Goal: Task Accomplishment & Management: Use online tool/utility

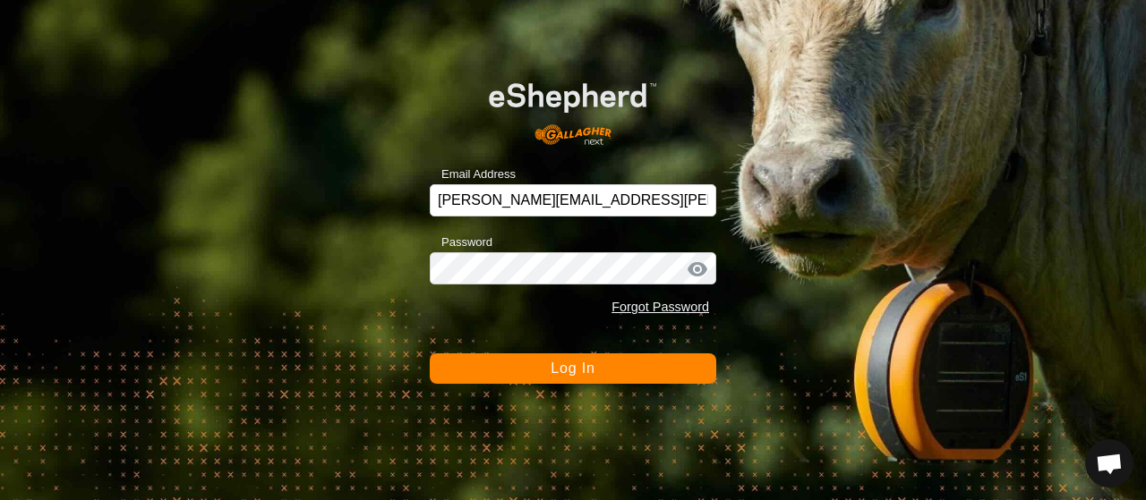
click at [558, 368] on span "Log In" at bounding box center [572, 368] width 44 height 15
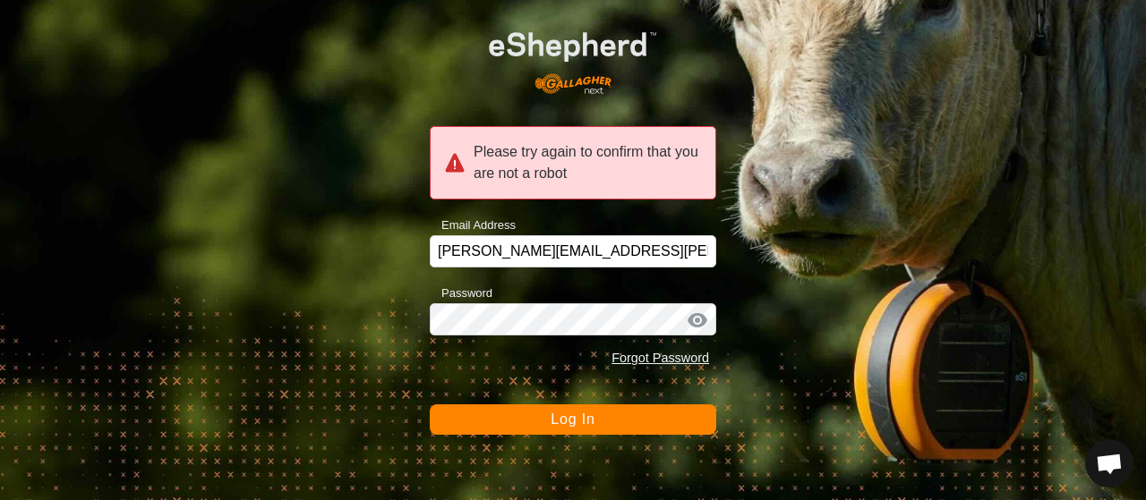
click at [519, 419] on button "Log In" at bounding box center [573, 420] width 286 height 30
click at [694, 320] on div at bounding box center [697, 320] width 27 height 18
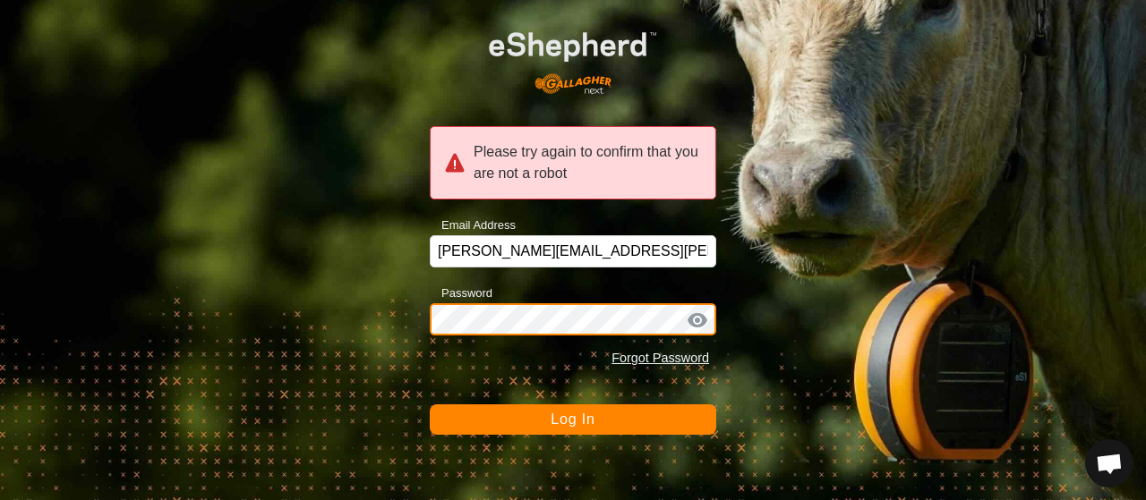
click at [394, 294] on div "Please try again to confirm that you are not a robot Email Address [PERSON_NAME…" at bounding box center [573, 250] width 1146 height 500
click at [430, 405] on button "Log In" at bounding box center [573, 420] width 286 height 30
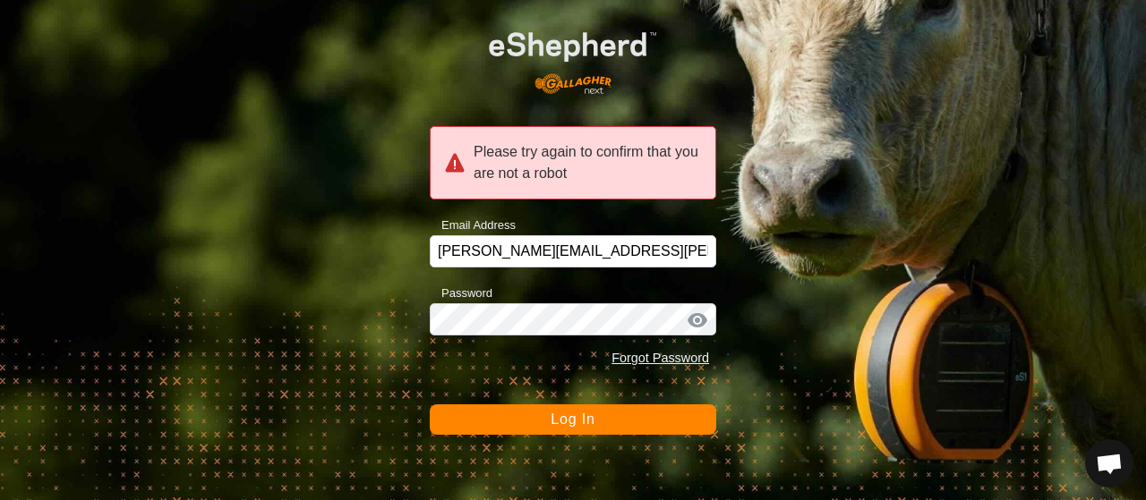
click at [789, 308] on div "Please try again to confirm that you are not a robot Email Address [PERSON_NAME…" at bounding box center [573, 250] width 1146 height 500
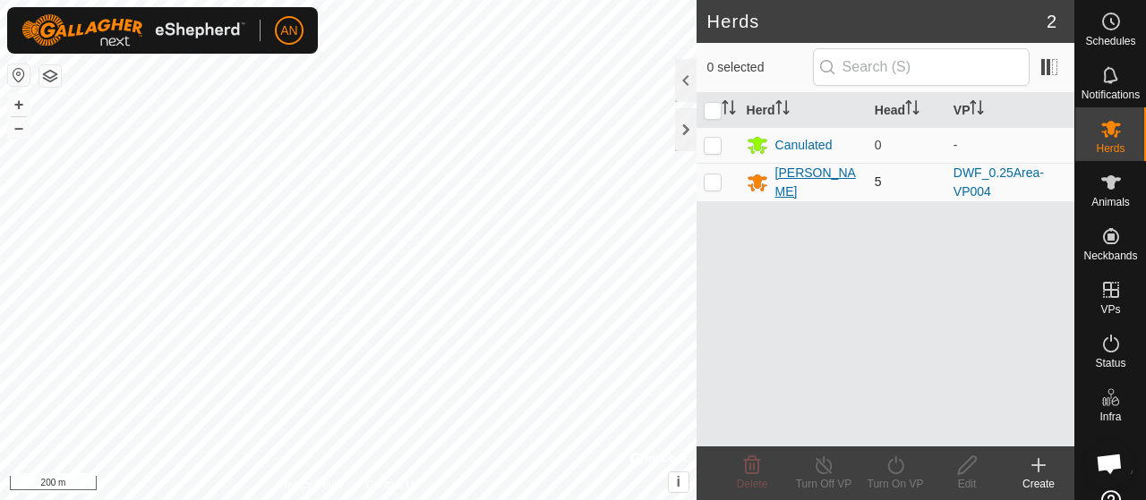
click at [788, 180] on div "[PERSON_NAME]" at bounding box center [817, 183] width 85 height 38
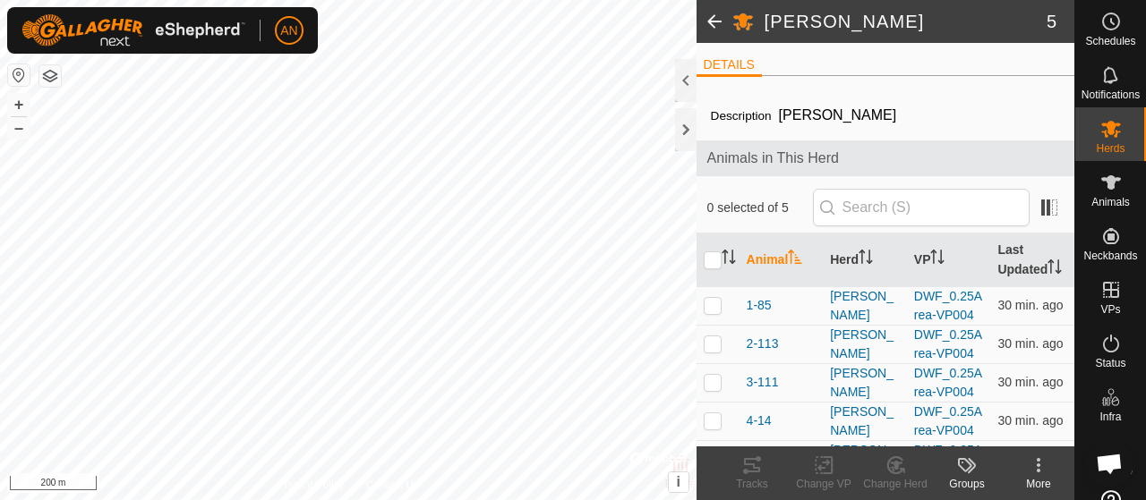
click at [720, 24] on span at bounding box center [714, 21] width 36 height 43
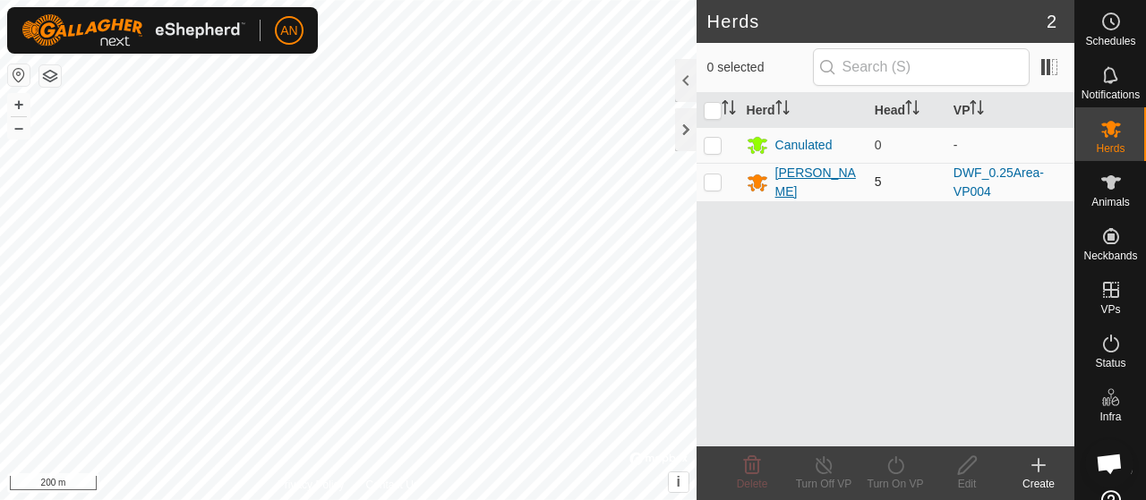
click at [784, 183] on div "Dixon" at bounding box center [817, 183] width 85 height 38
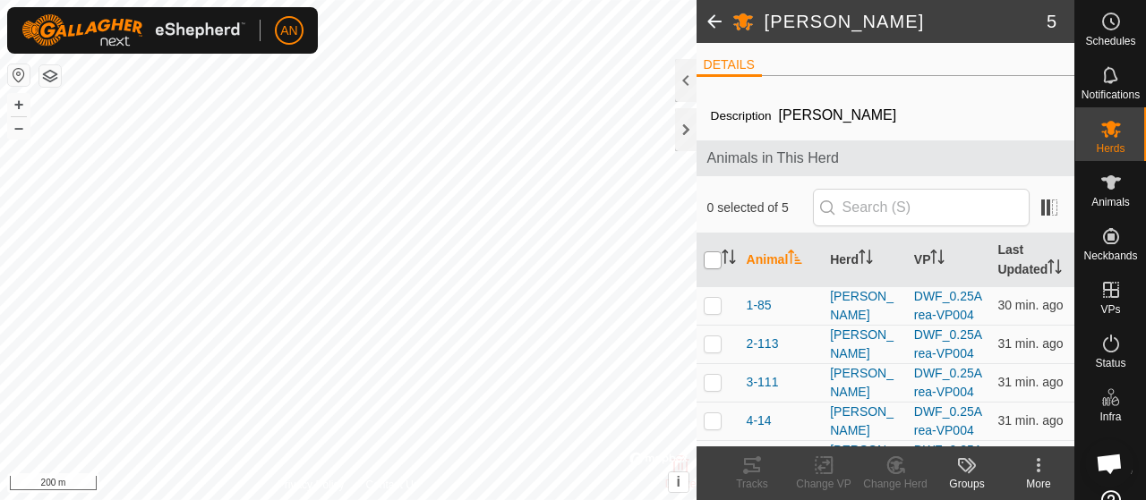
click at [713, 268] on input "checkbox" at bounding box center [712, 260] width 18 height 18
checkbox input "true"
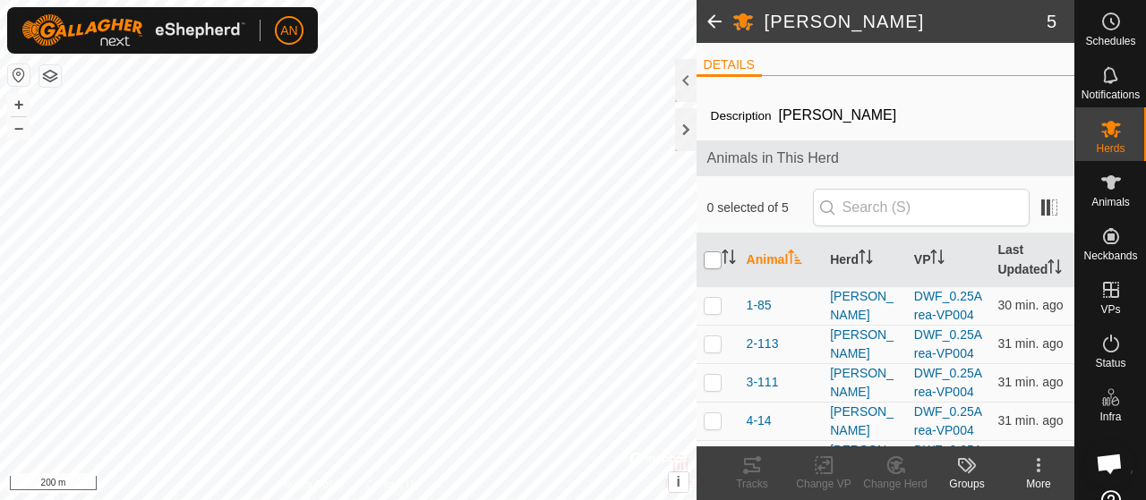
checkbox input "true"
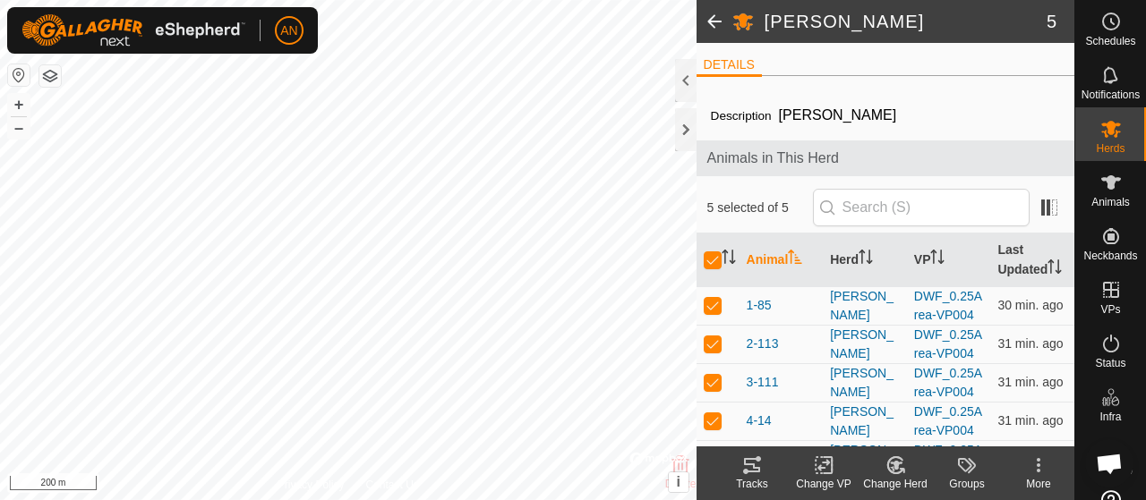
click at [829, 473] on icon at bounding box center [827, 465] width 8 height 16
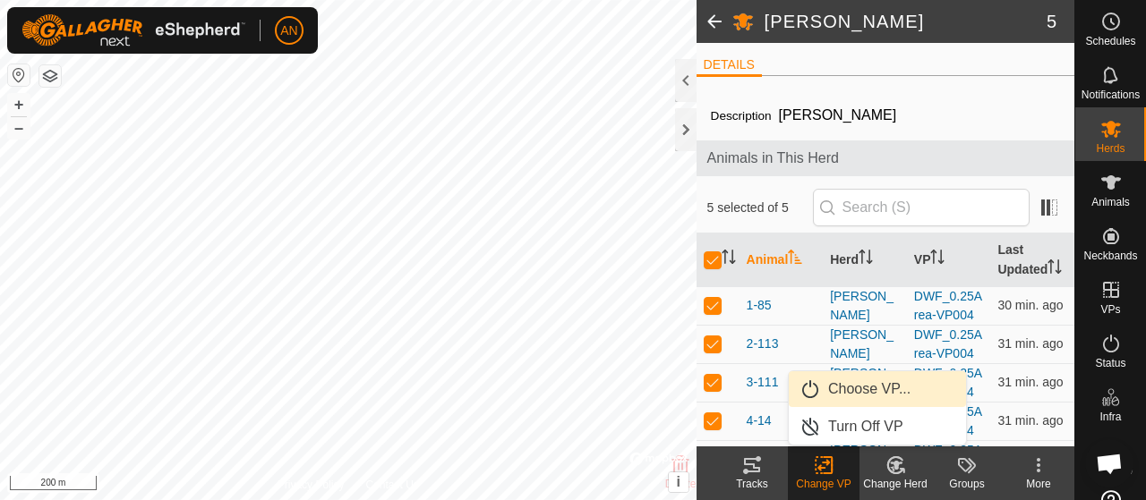
click at [877, 395] on link "Choose VP..." at bounding box center [876, 389] width 177 height 36
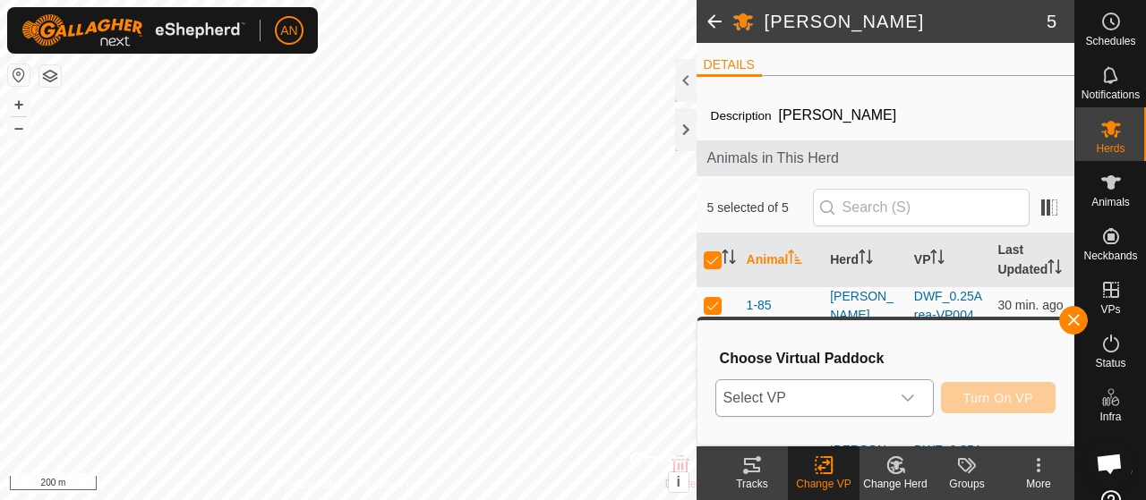
click at [907, 400] on icon "dropdown trigger" at bounding box center [907, 398] width 14 height 14
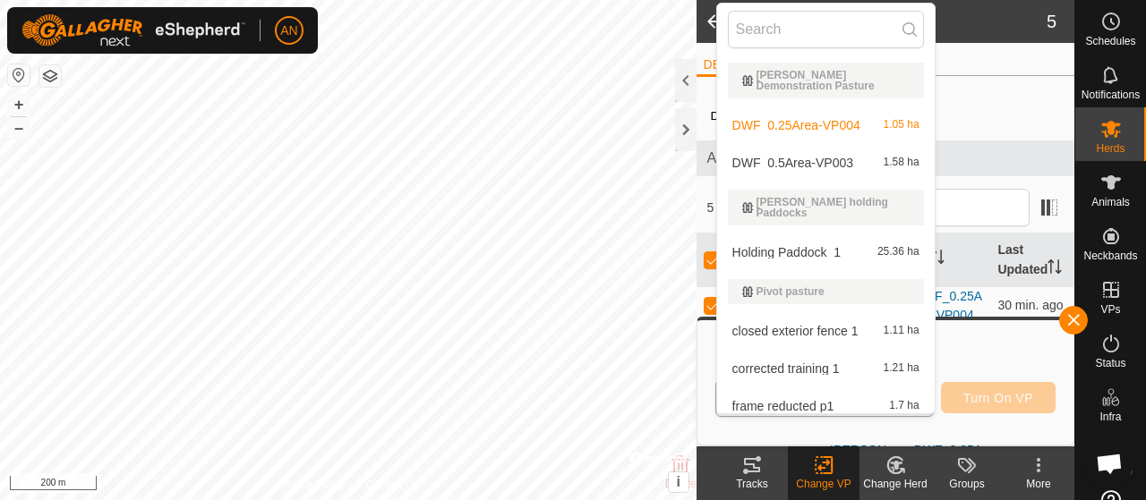
click at [796, 250] on li "Holding Paddock_1 25.36 ha" at bounding box center [825, 252] width 217 height 36
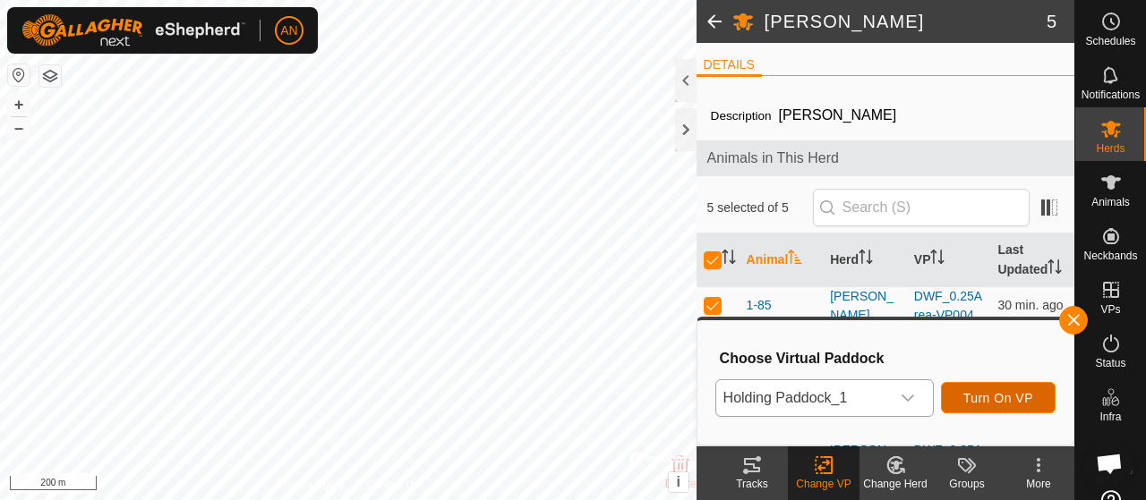
click at [1008, 395] on span "Turn On VP" at bounding box center [998, 398] width 70 height 14
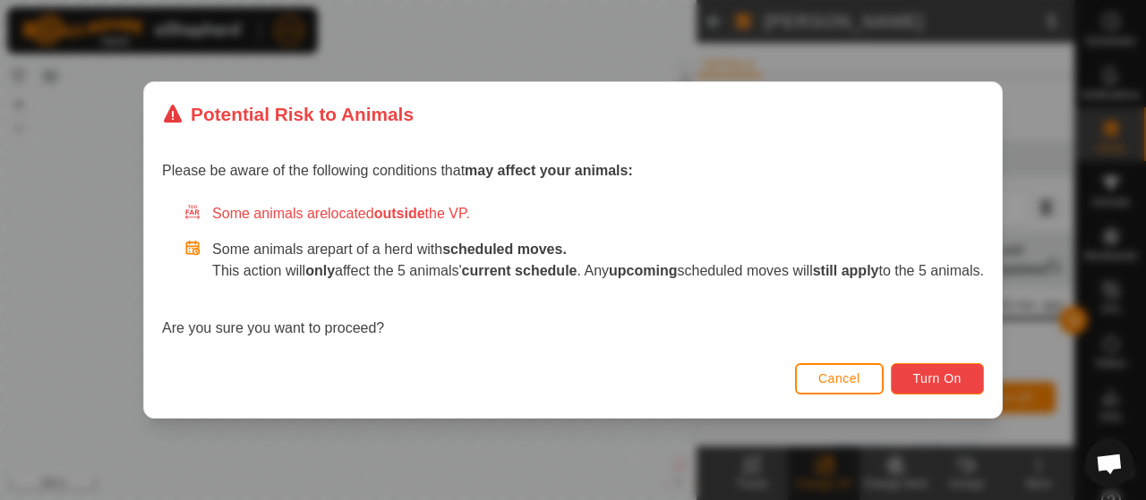
click at [945, 380] on span "Turn On" at bounding box center [937, 378] width 48 height 14
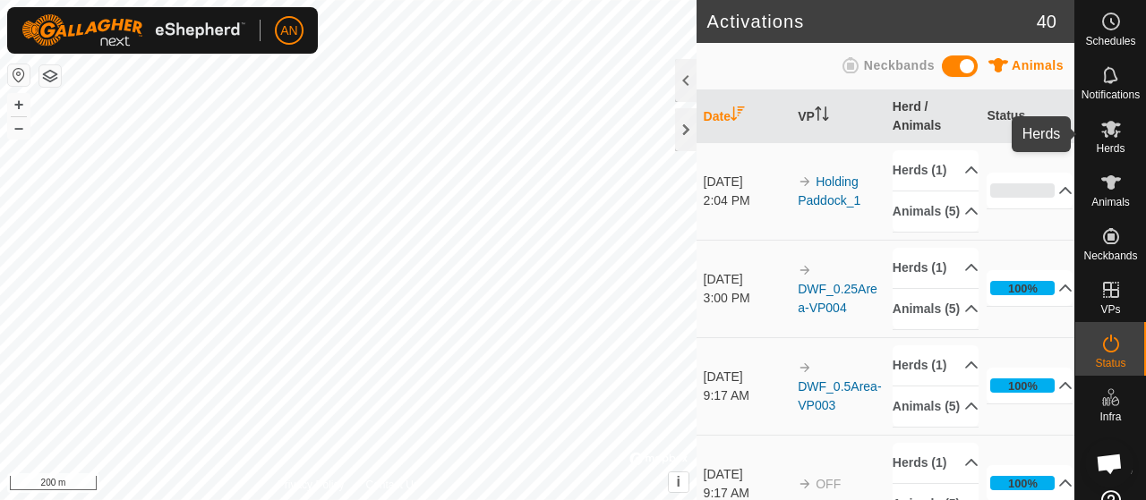
click at [1106, 139] on icon at bounding box center [1110, 128] width 21 height 21
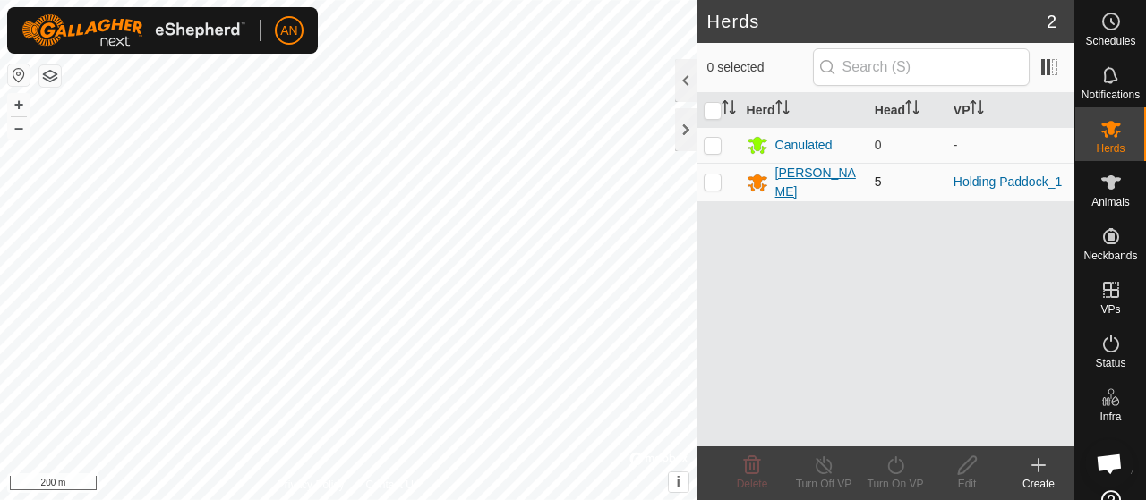
click at [799, 175] on div "Dixon" at bounding box center [817, 183] width 85 height 38
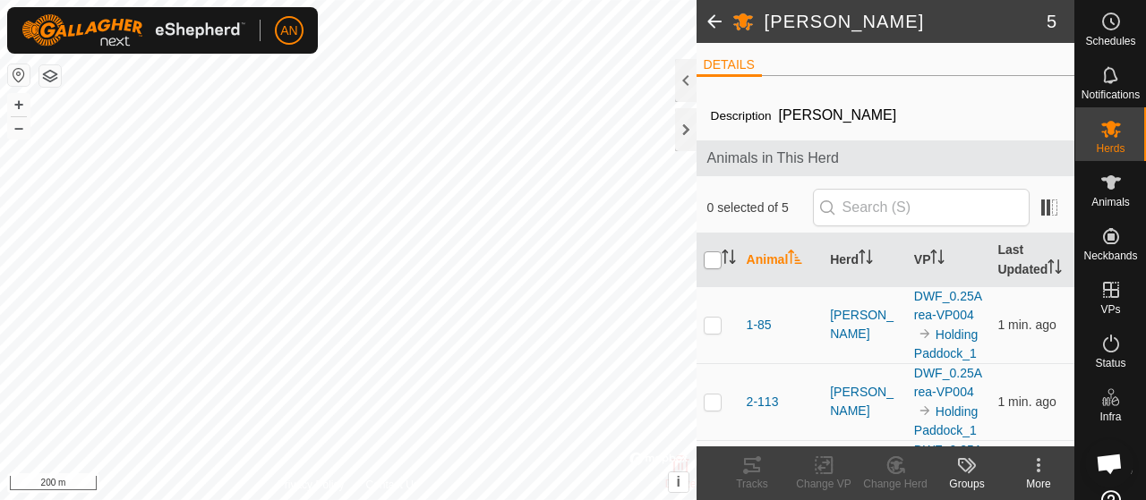
click at [719, 262] on input "checkbox" at bounding box center [712, 260] width 18 height 18
checkbox input "true"
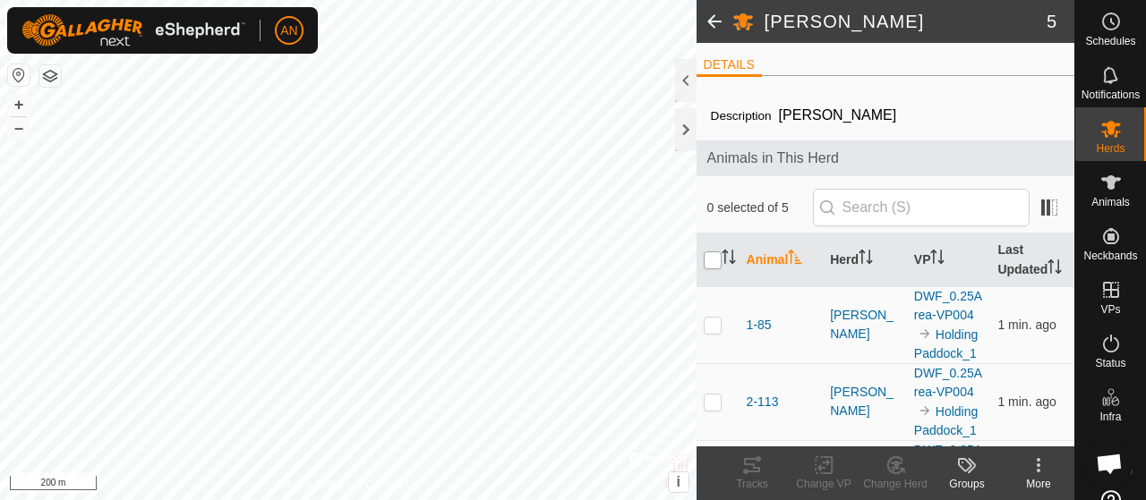
checkbox input "true"
click at [818, 464] on icon at bounding box center [824, 465] width 22 height 21
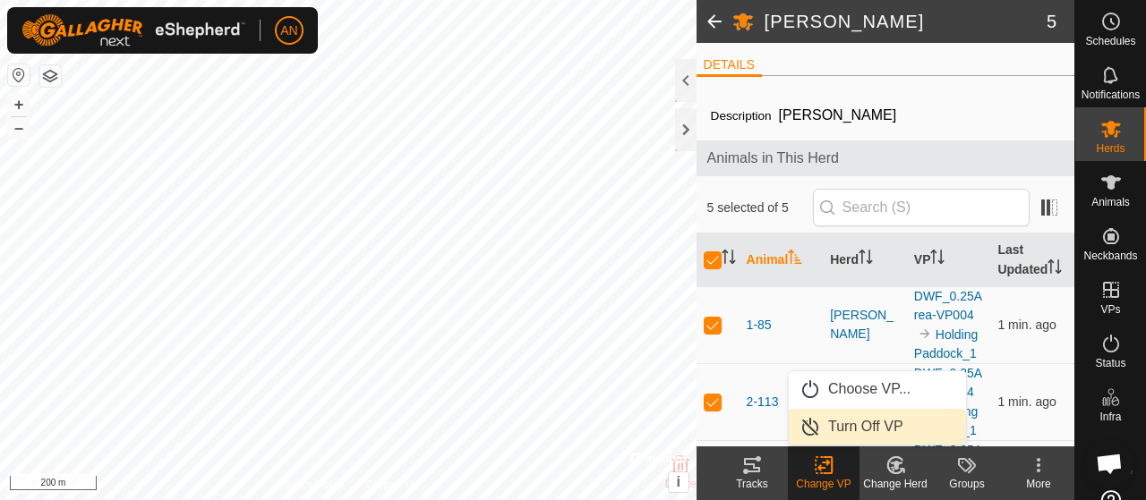
click at [839, 422] on link "Turn Off VP" at bounding box center [876, 427] width 177 height 36
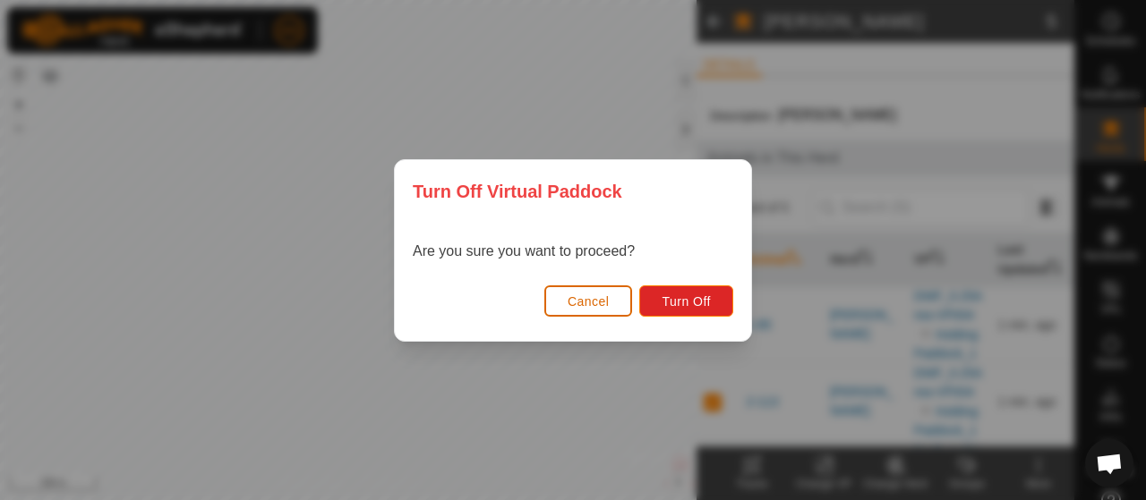
click at [625, 302] on button "Cancel" at bounding box center [588, 300] width 89 height 31
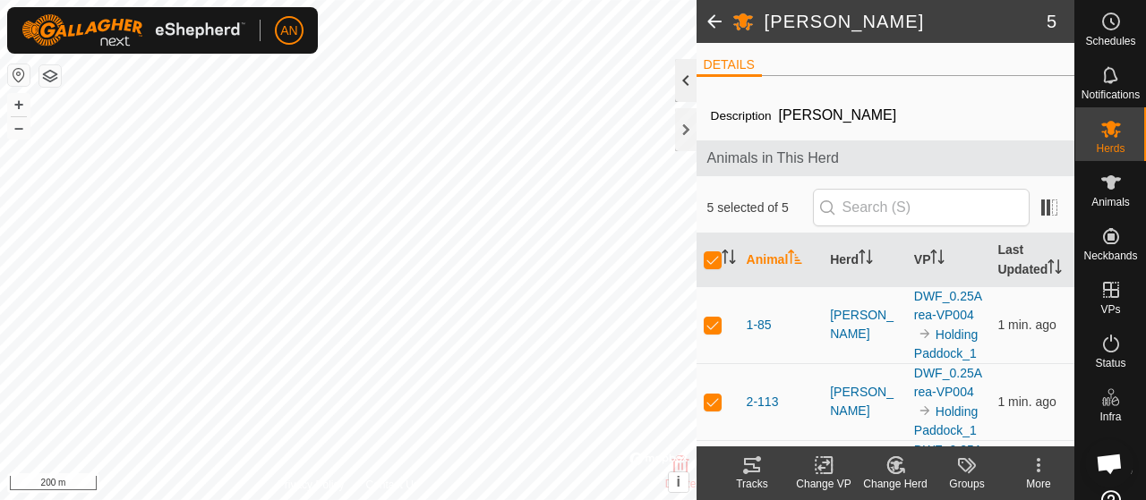
click at [684, 72] on div at bounding box center [685, 80] width 21 height 43
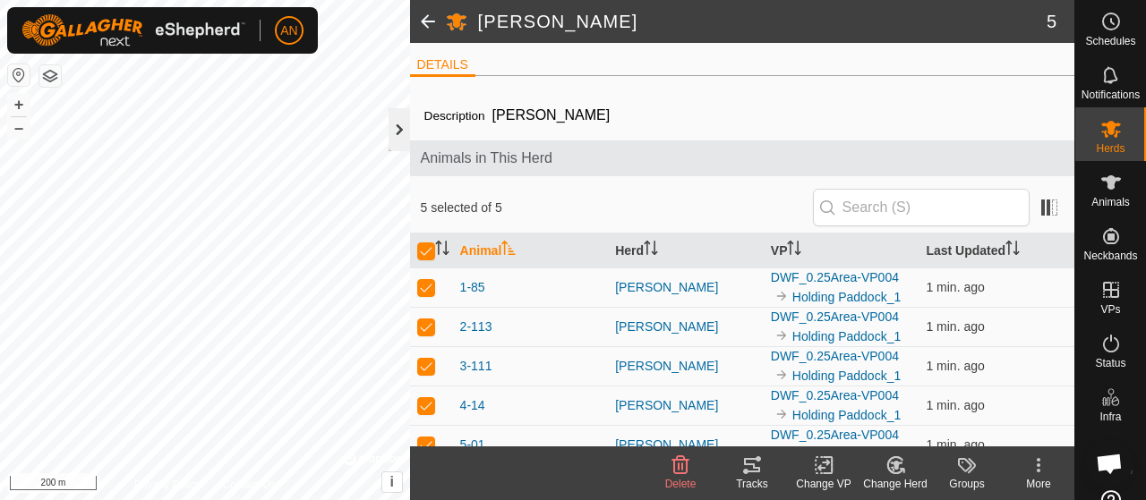
click at [398, 136] on div at bounding box center [398, 129] width 21 height 43
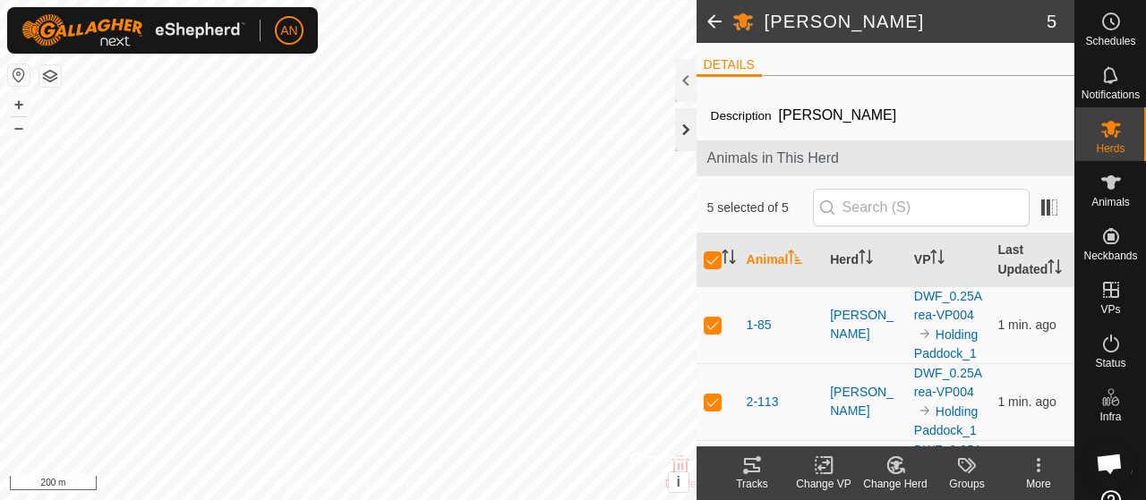
click at [679, 130] on div at bounding box center [685, 129] width 21 height 43
